Goal: Task Accomplishment & Management: Manage account settings

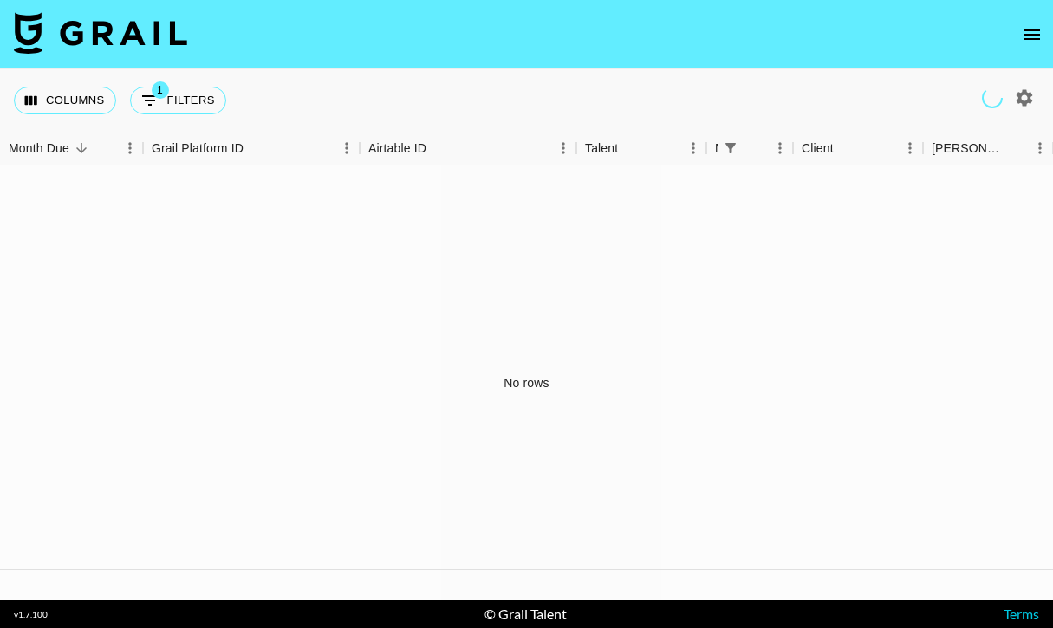
click at [1041, 37] on icon "open drawer" at bounding box center [1032, 34] width 21 height 21
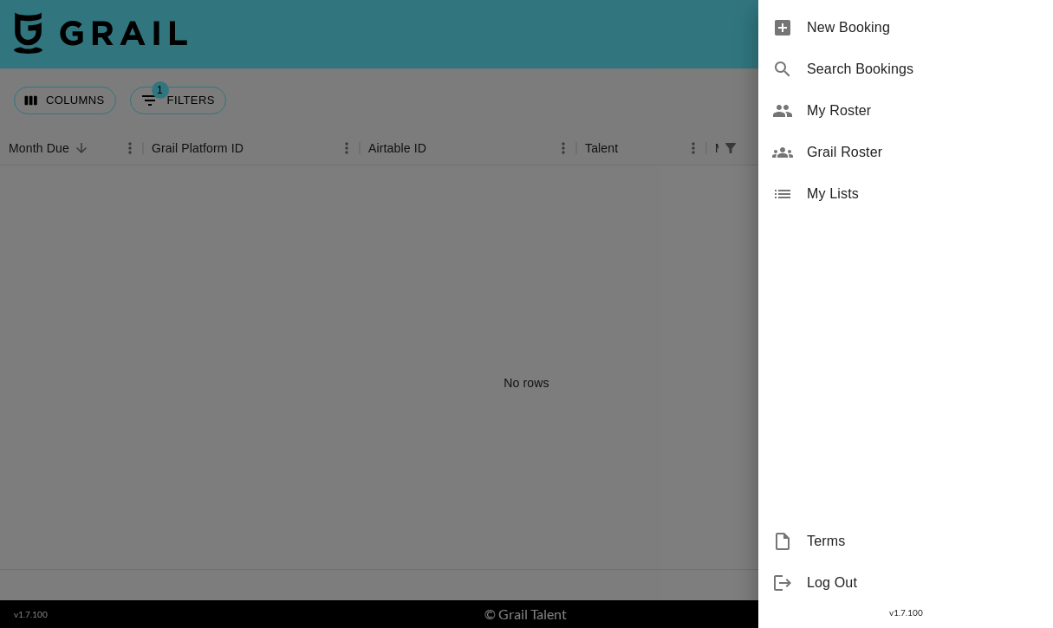
click at [829, 119] on span "My Roster" at bounding box center [923, 111] width 232 height 21
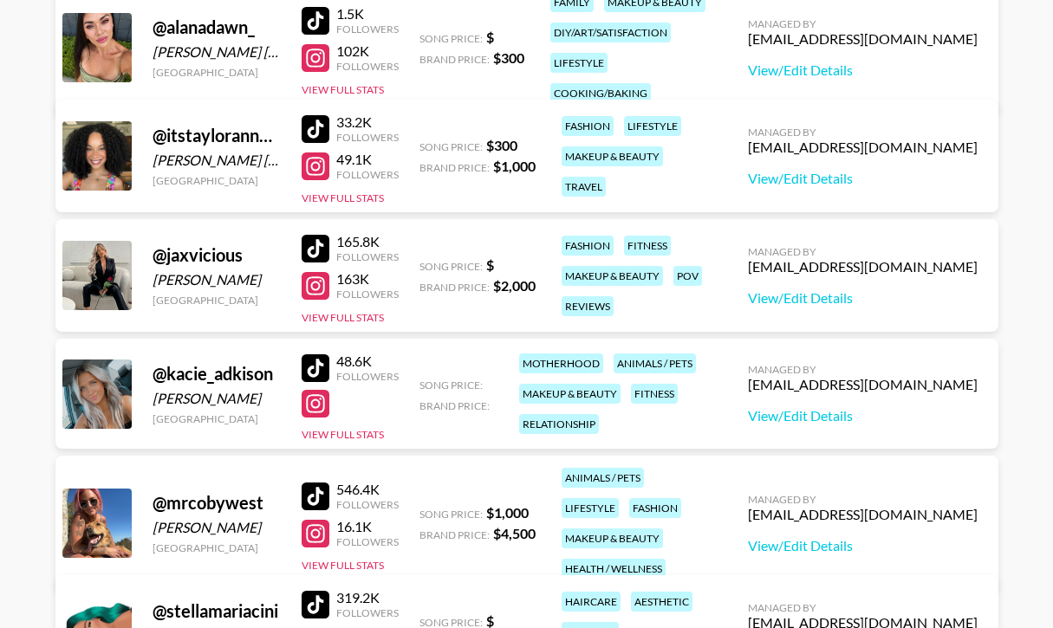
scroll to position [442, 0]
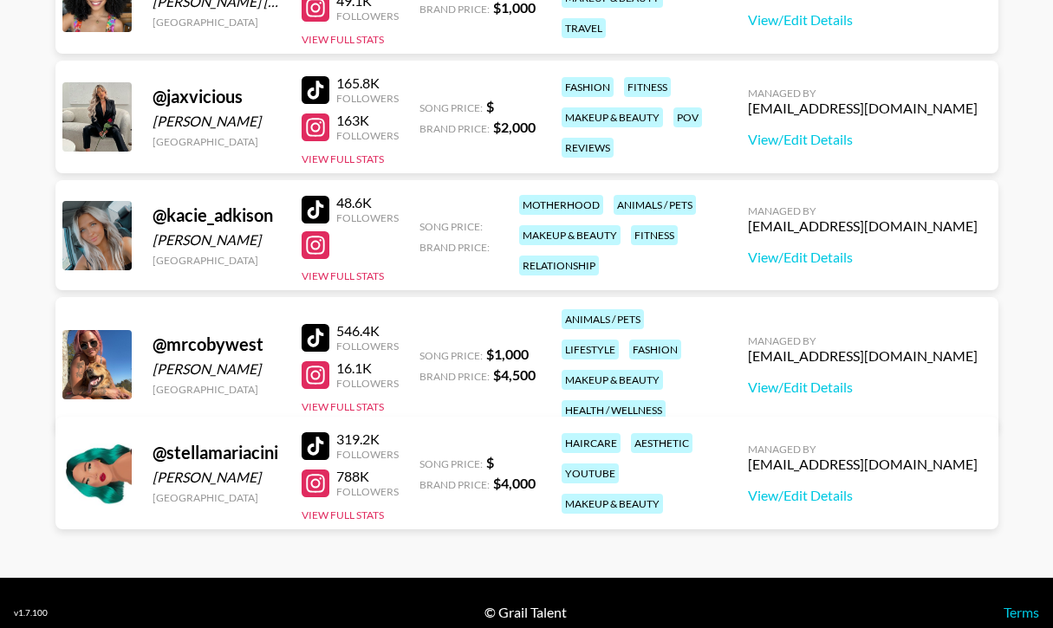
click at [318, 363] on div at bounding box center [316, 375] width 28 height 28
click at [853, 379] on link "View/Edit Details" at bounding box center [863, 387] width 230 height 17
drag, startPoint x: 681, startPoint y: 399, endPoint x: 549, endPoint y: 325, distance: 150.9
click at [549, 324] on div "@ mrcobywest alyssa west United States 546.4K Followers 16.1K Followers View Fu…" at bounding box center [526, 364] width 943 height 135
copy div "animals / pets lifestyle fashion makeup & beauty health / wellness"
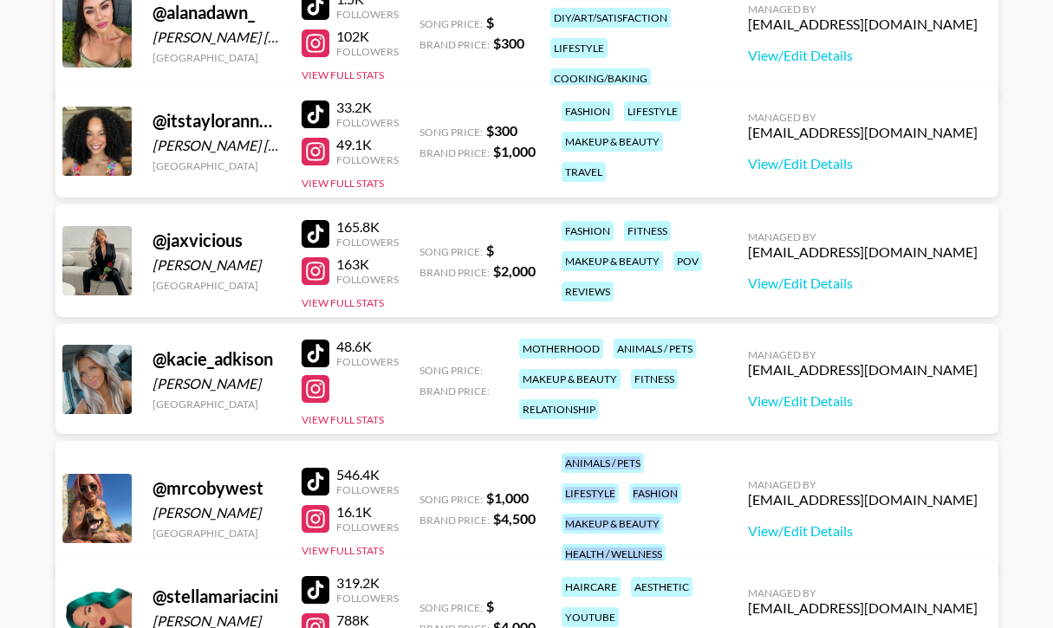
scroll to position [211, 0]
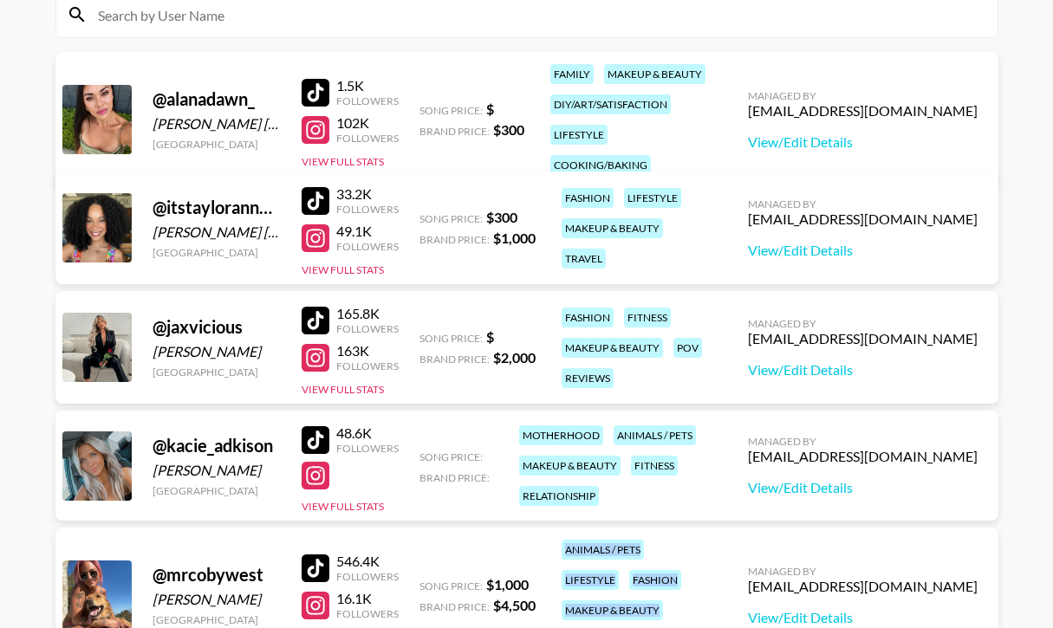
click at [318, 232] on div at bounding box center [316, 238] width 28 height 28
click at [314, 359] on div at bounding box center [316, 358] width 28 height 28
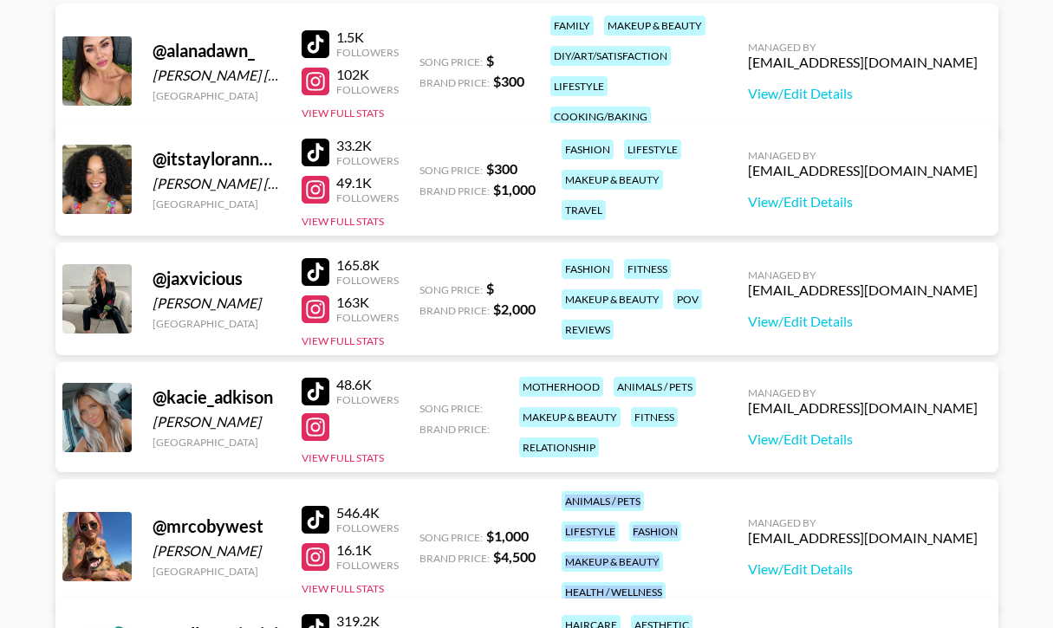
scroll to position [276, 0]
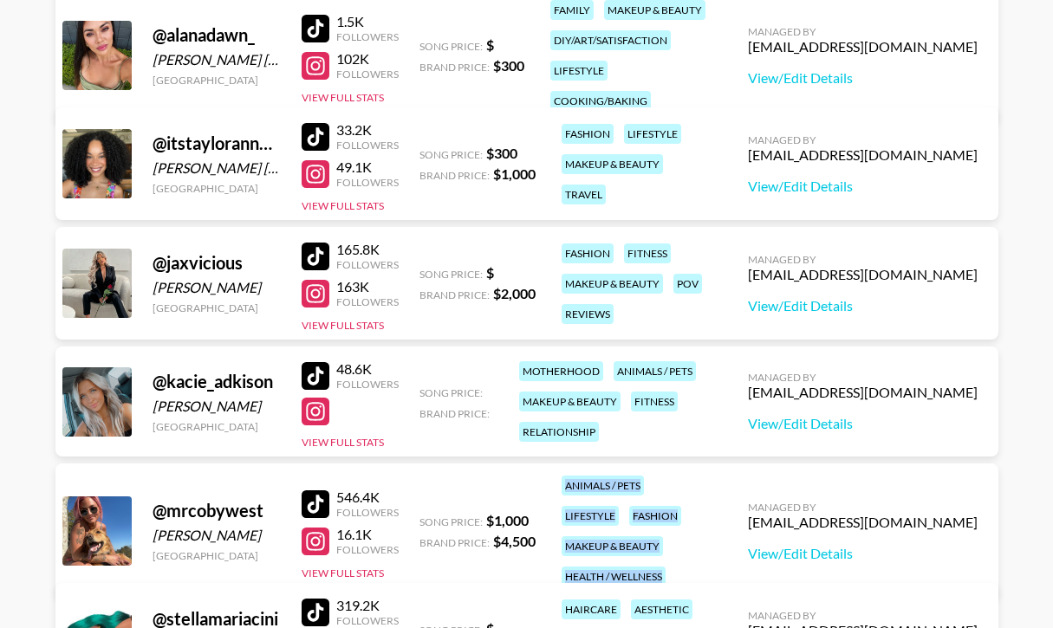
click at [322, 533] on div at bounding box center [316, 542] width 28 height 28
click at [314, 409] on div at bounding box center [316, 412] width 28 height 28
click at [832, 189] on link "View/Edit Details" at bounding box center [863, 186] width 230 height 17
click at [879, 308] on link "View/Edit Details" at bounding box center [863, 305] width 230 height 17
click at [851, 545] on link "View/Edit Details" at bounding box center [863, 553] width 230 height 17
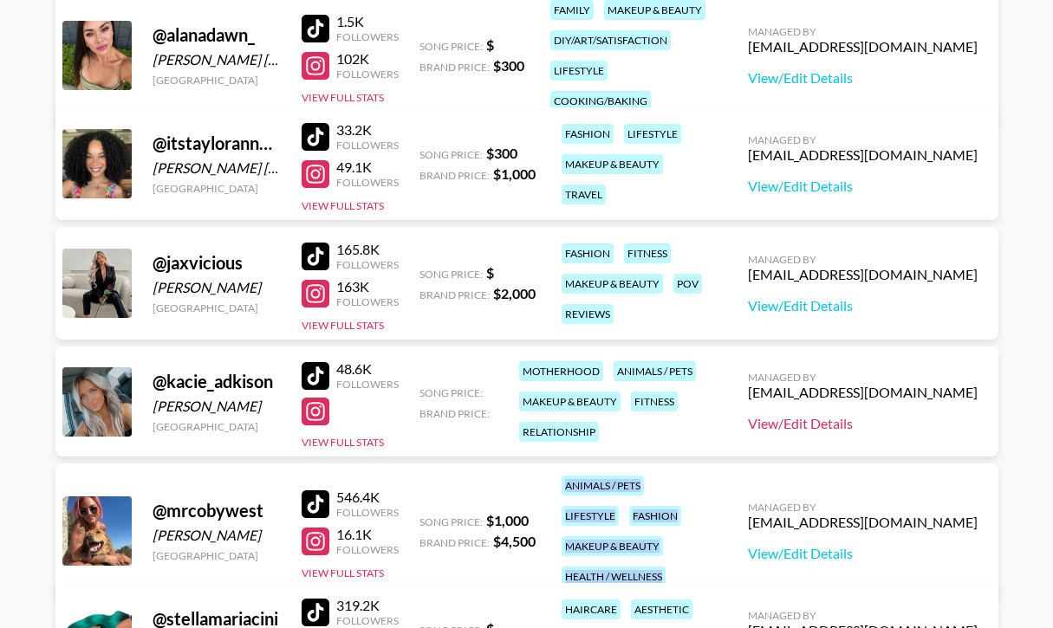
click at [852, 420] on link "View/Edit Details" at bounding box center [863, 423] width 230 height 17
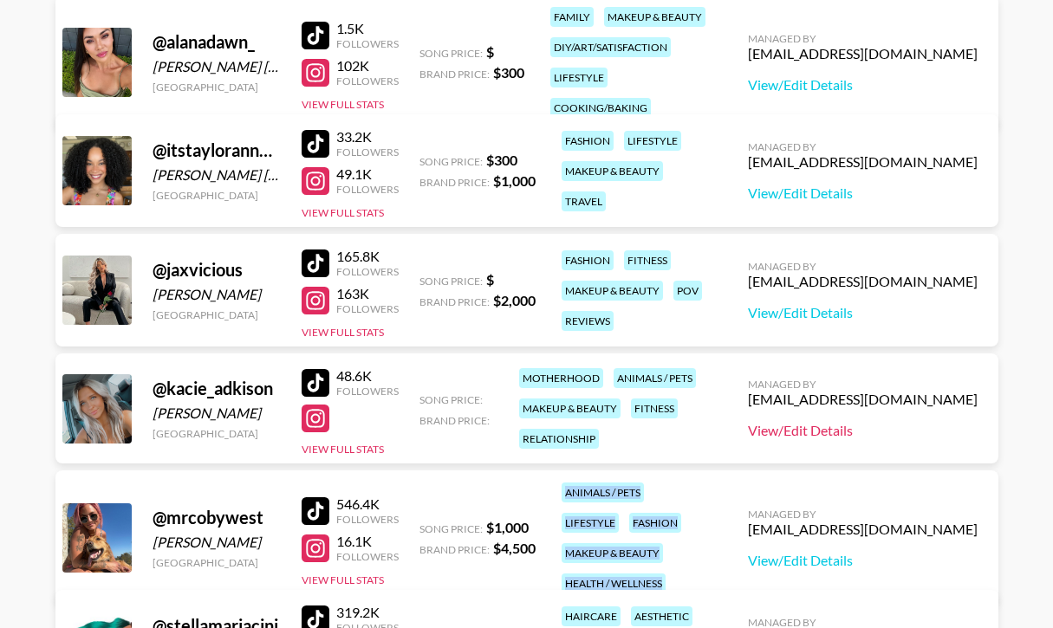
scroll to position [268, 0]
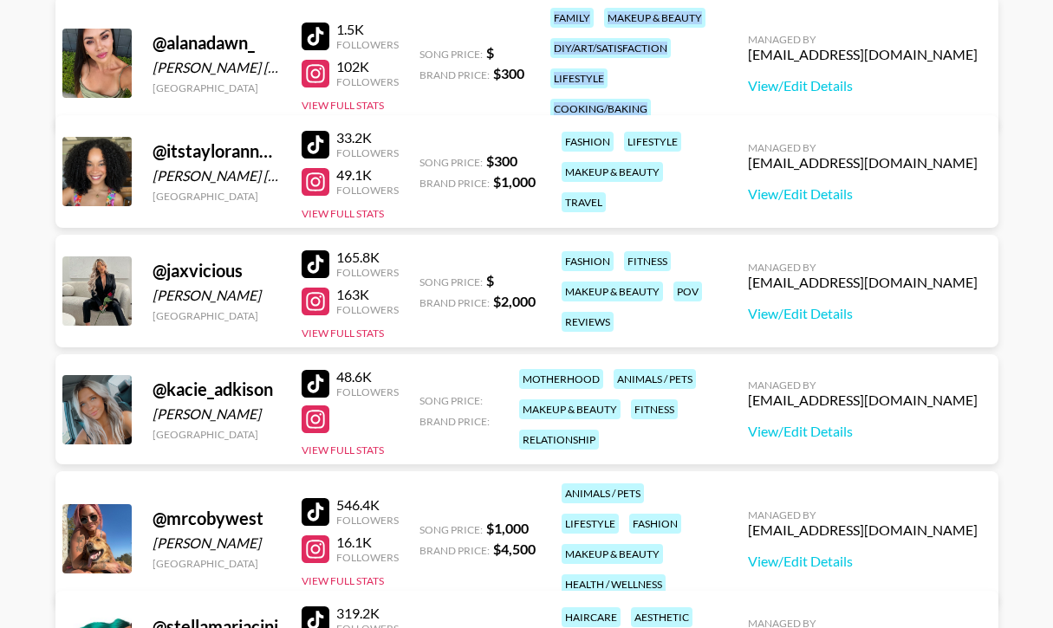
drag, startPoint x: 660, startPoint y: 84, endPoint x: 542, endPoint y: 13, distance: 138.3
click at [542, 13] on div "@ alanadawn_ Alana Dawn Stirdivant United States 1.5K Followers 102K Followers …" at bounding box center [526, 63] width 943 height 135
copy div "family makeup & beauty diy/art/satisfaction lifestyle cooking/baking"
click at [319, 187] on div at bounding box center [316, 182] width 28 height 28
click at [319, 60] on div at bounding box center [316, 74] width 28 height 28
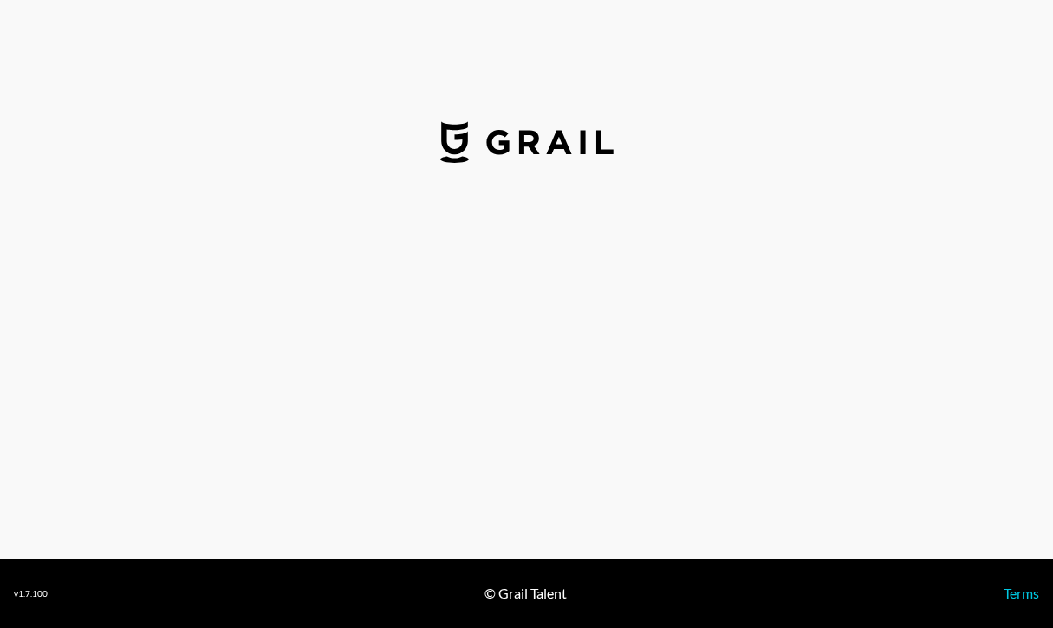
select select "USD"
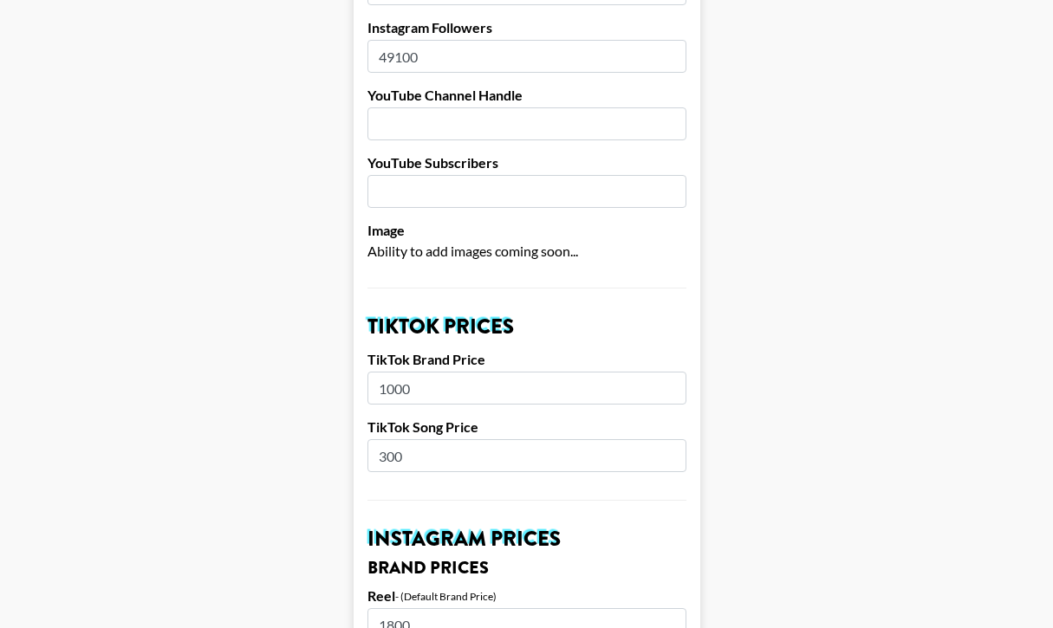
scroll to position [599, 0]
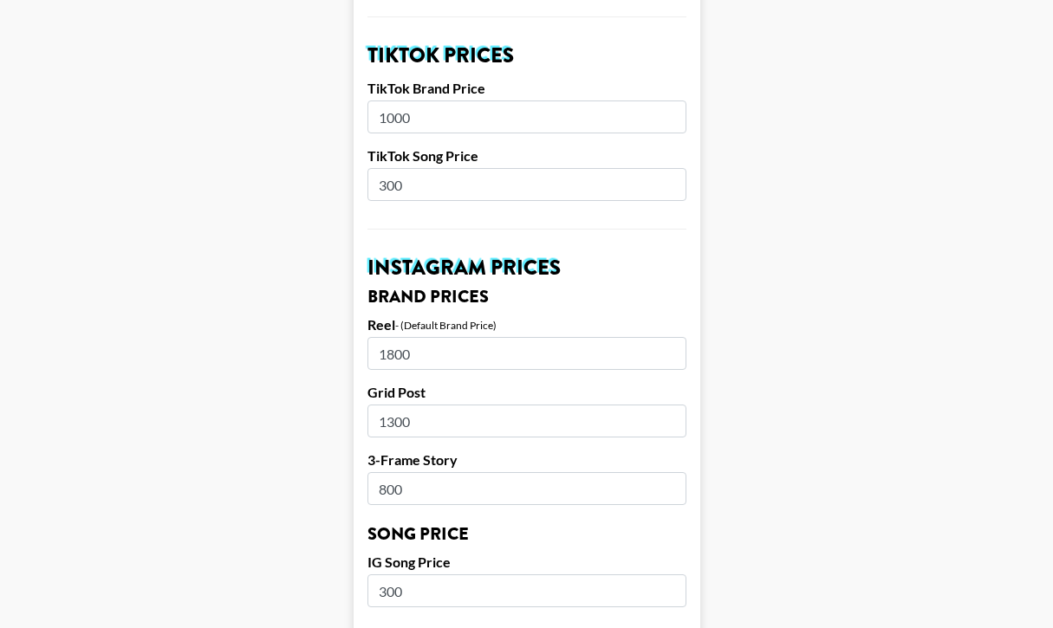
click at [428, 365] on input "1800" at bounding box center [526, 353] width 319 height 33
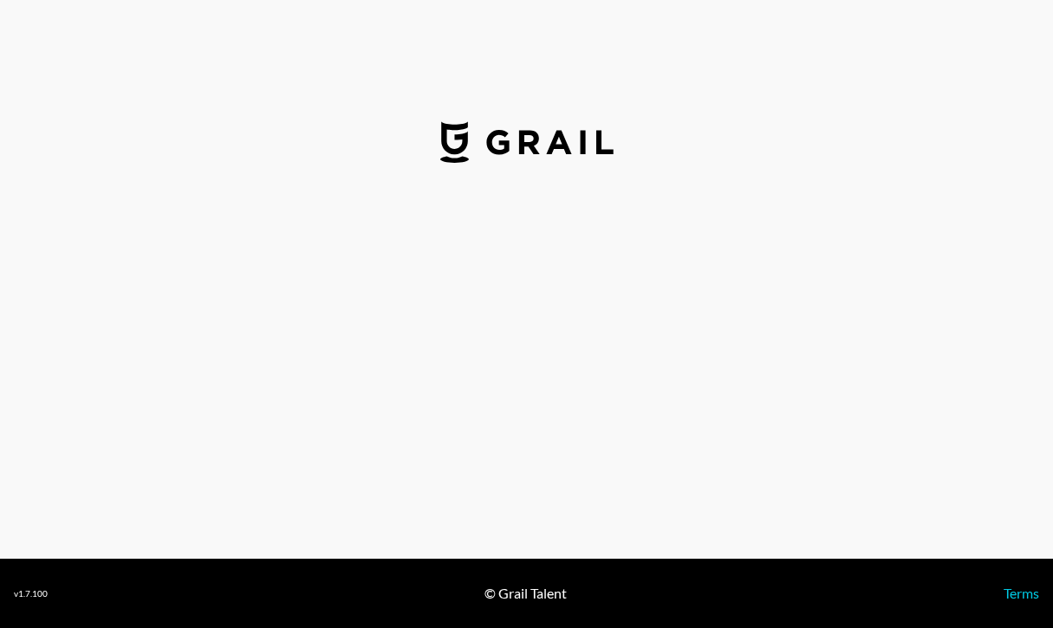
select select "USD"
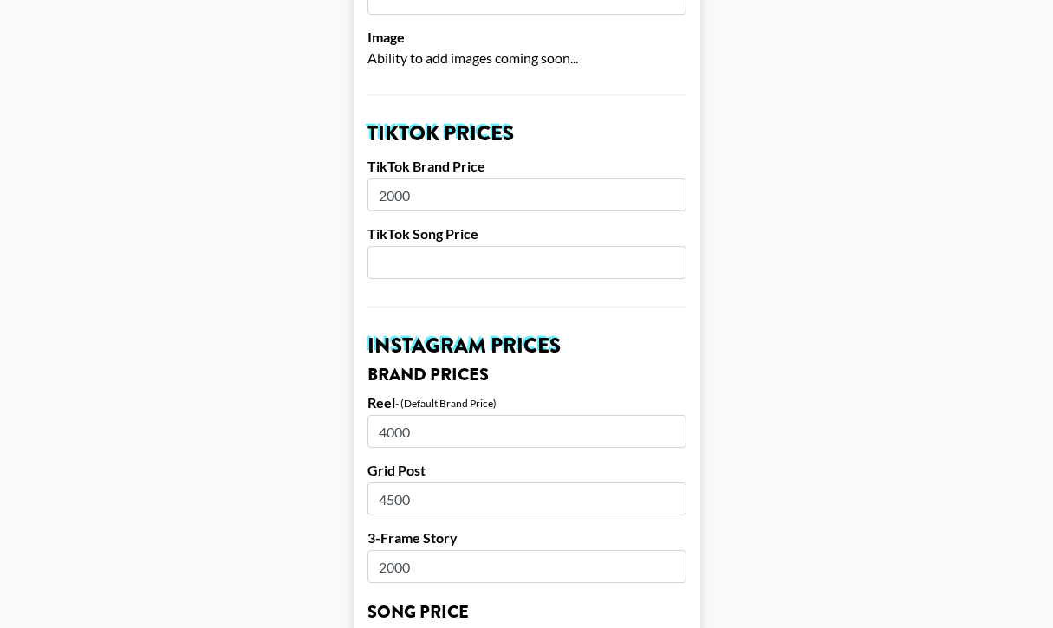
scroll to position [577, 0]
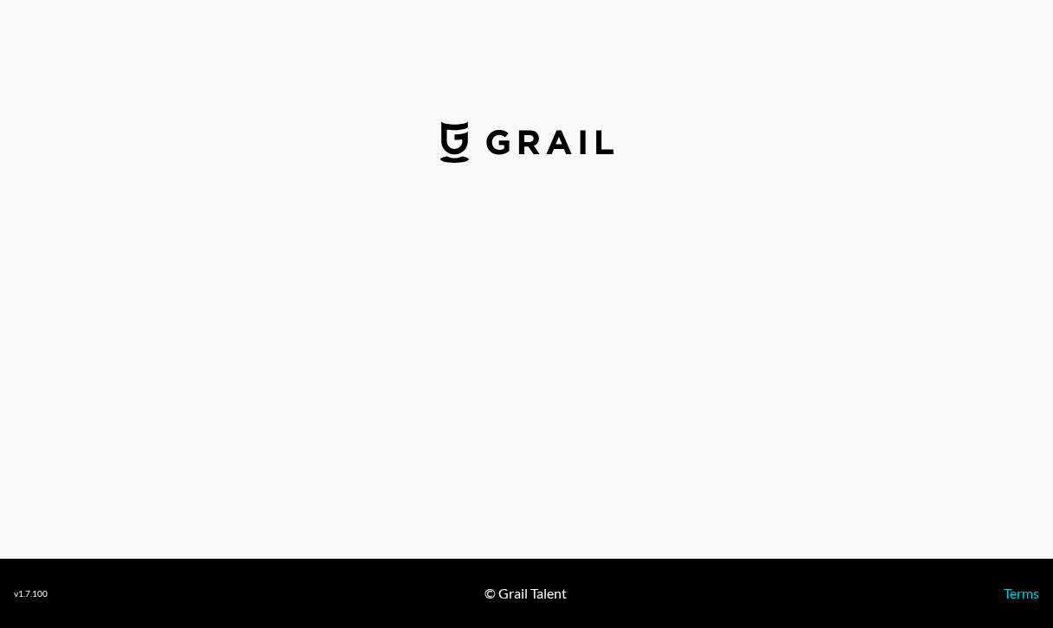
select select "USD"
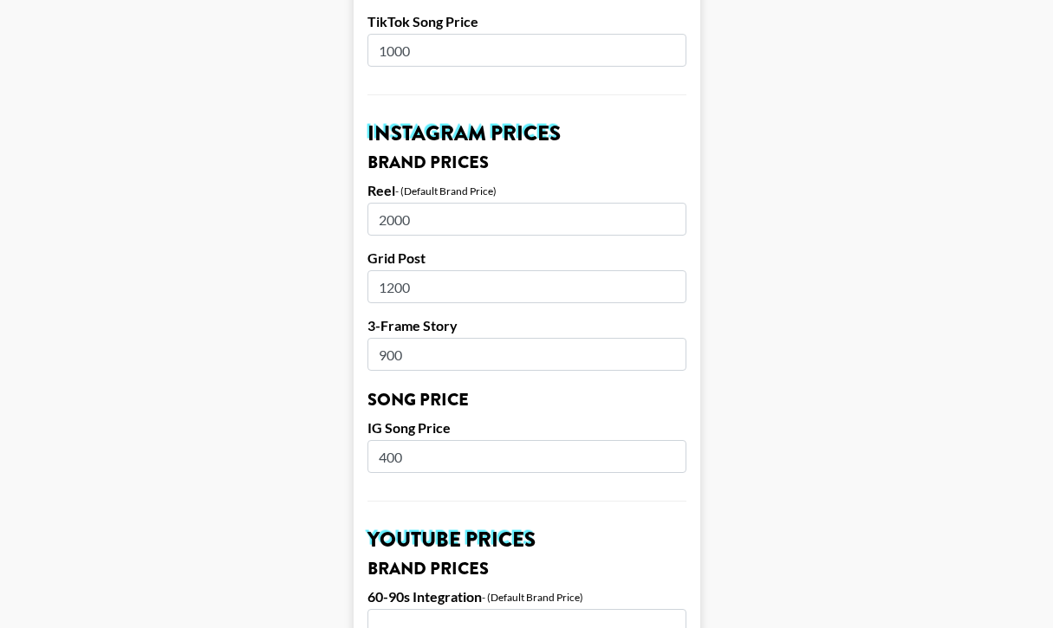
scroll to position [847, 0]
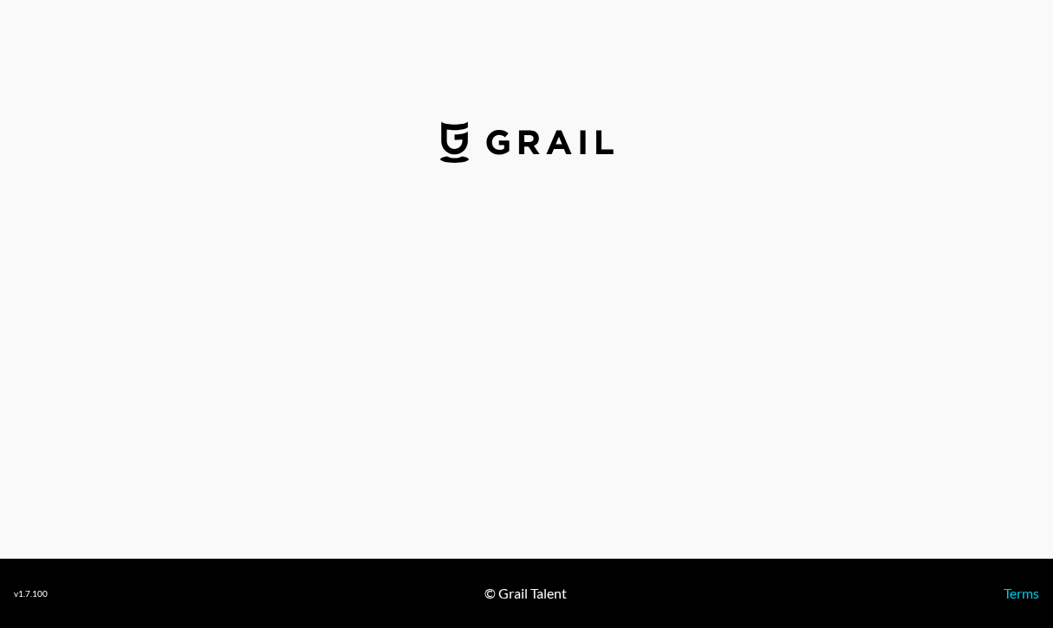
select select "USD"
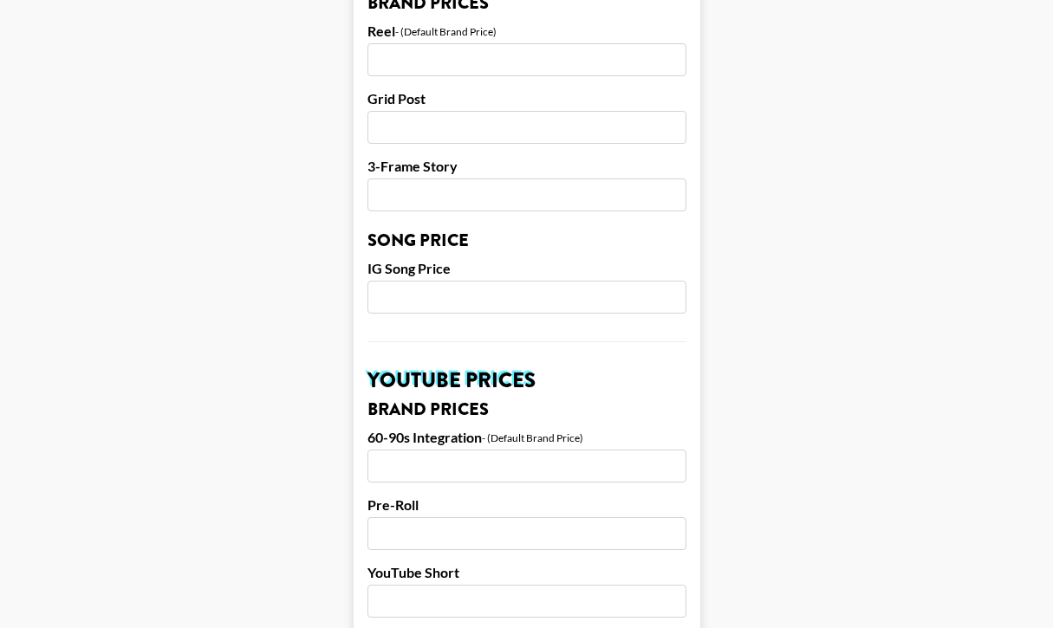
scroll to position [906, 0]
